Goal: Find specific page/section: Find specific page/section

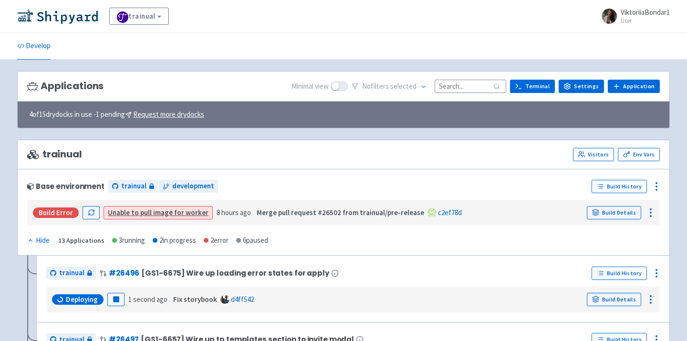
click at [465, 83] on input at bounding box center [471, 86] width 72 height 13
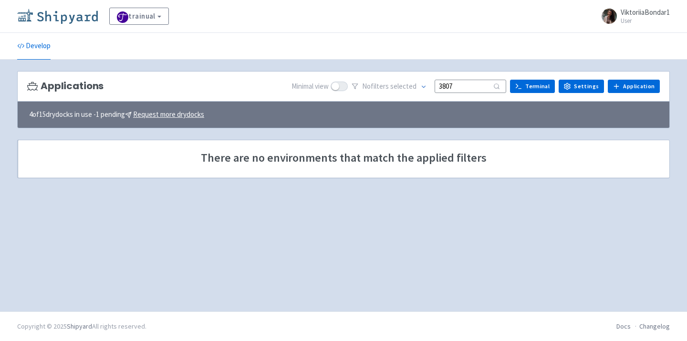
type input "3807"
click at [44, 17] on img at bounding box center [57, 16] width 81 height 15
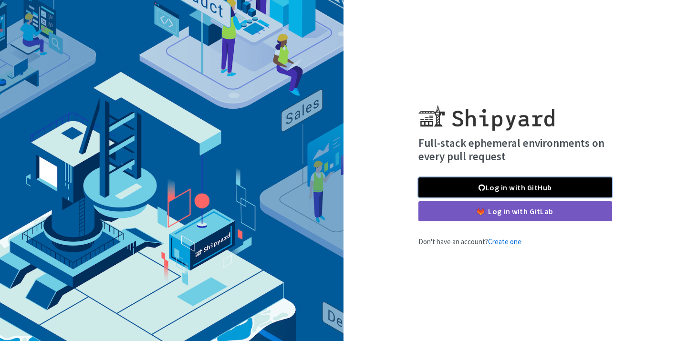
click at [531, 185] on link "Log in with GitHub" at bounding box center [515, 187] width 194 height 20
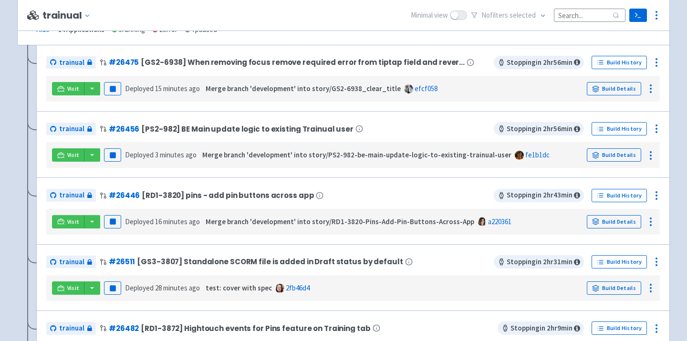
scroll to position [211, 0]
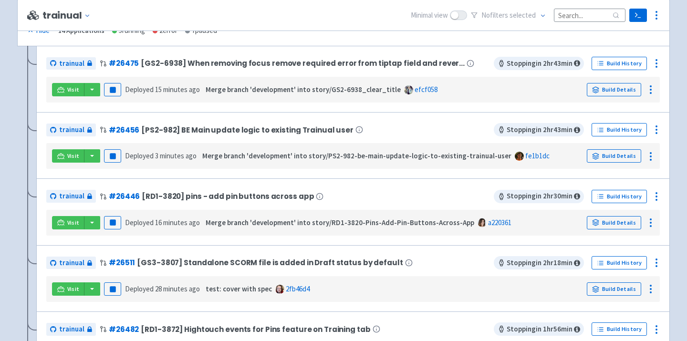
click at [47, 16] on button "trainual Change env" at bounding box center [68, 15] width 52 height 11
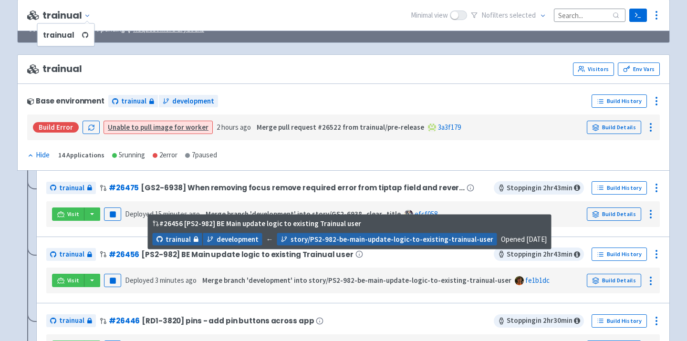
scroll to position [0, 0]
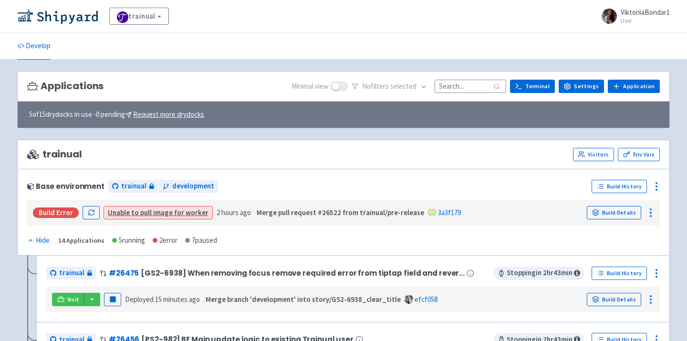
click at [486, 85] on input at bounding box center [471, 86] width 72 height 13
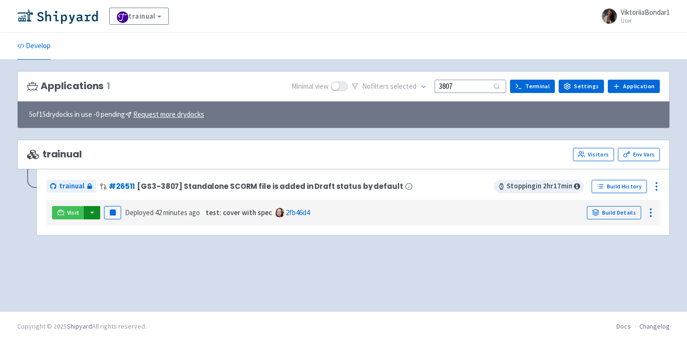
type input "3807"
click at [89, 211] on button "button" at bounding box center [92, 212] width 16 height 13
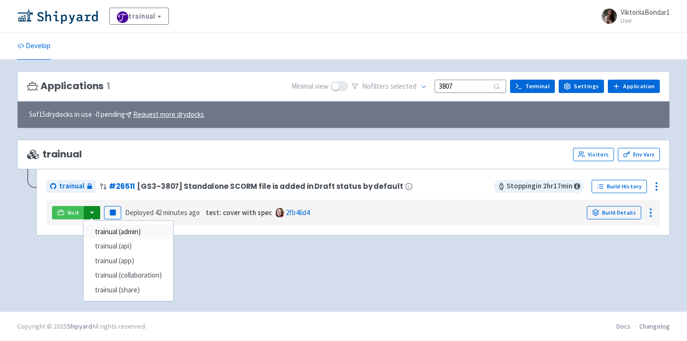
click at [94, 230] on link "trainual (admin)" at bounding box center [128, 232] width 90 height 15
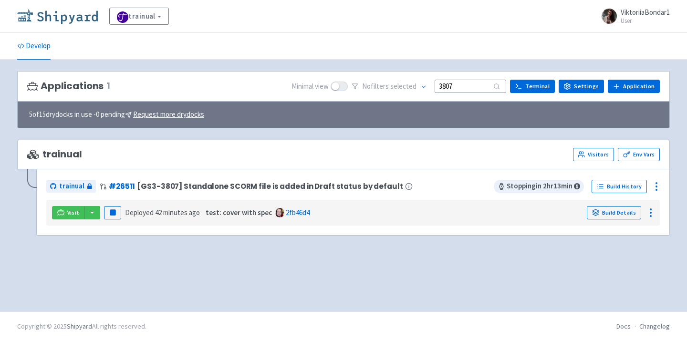
click at [67, 15] on img at bounding box center [57, 16] width 81 height 15
